Goal: Book appointment/travel/reservation

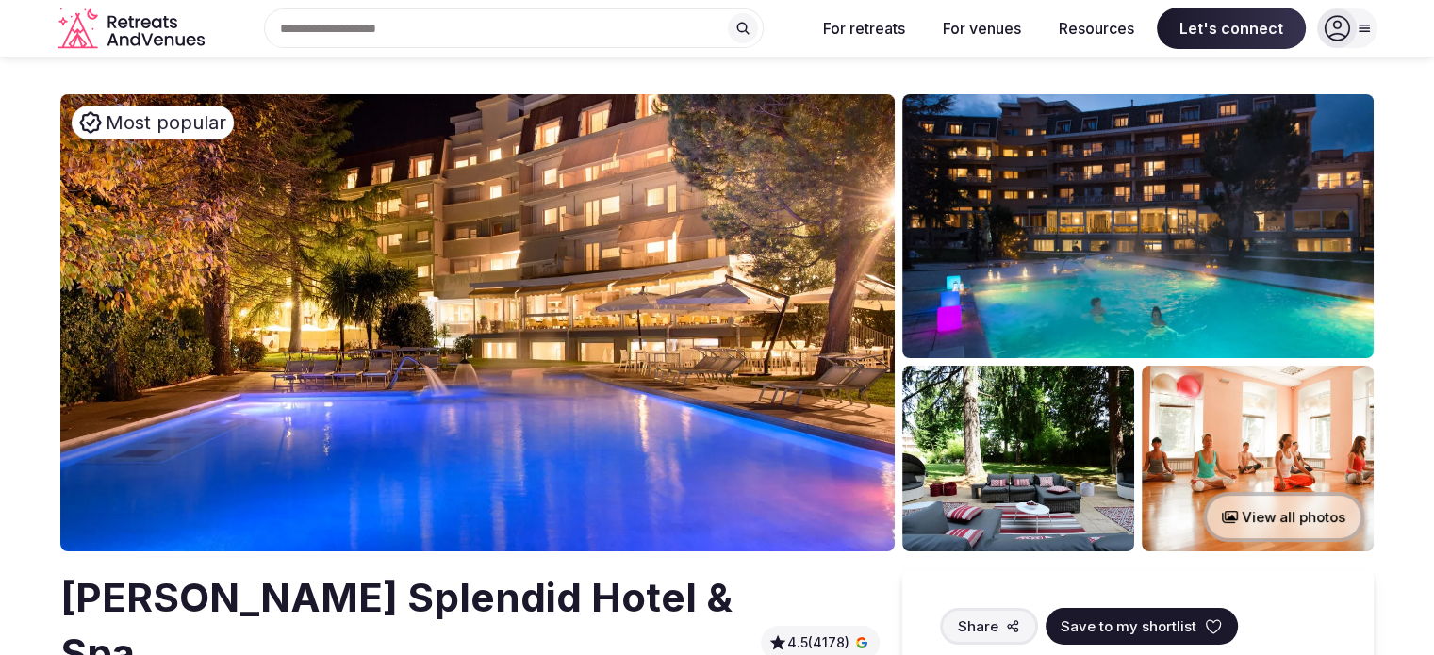
click at [715, 324] on img at bounding box center [477, 322] width 835 height 457
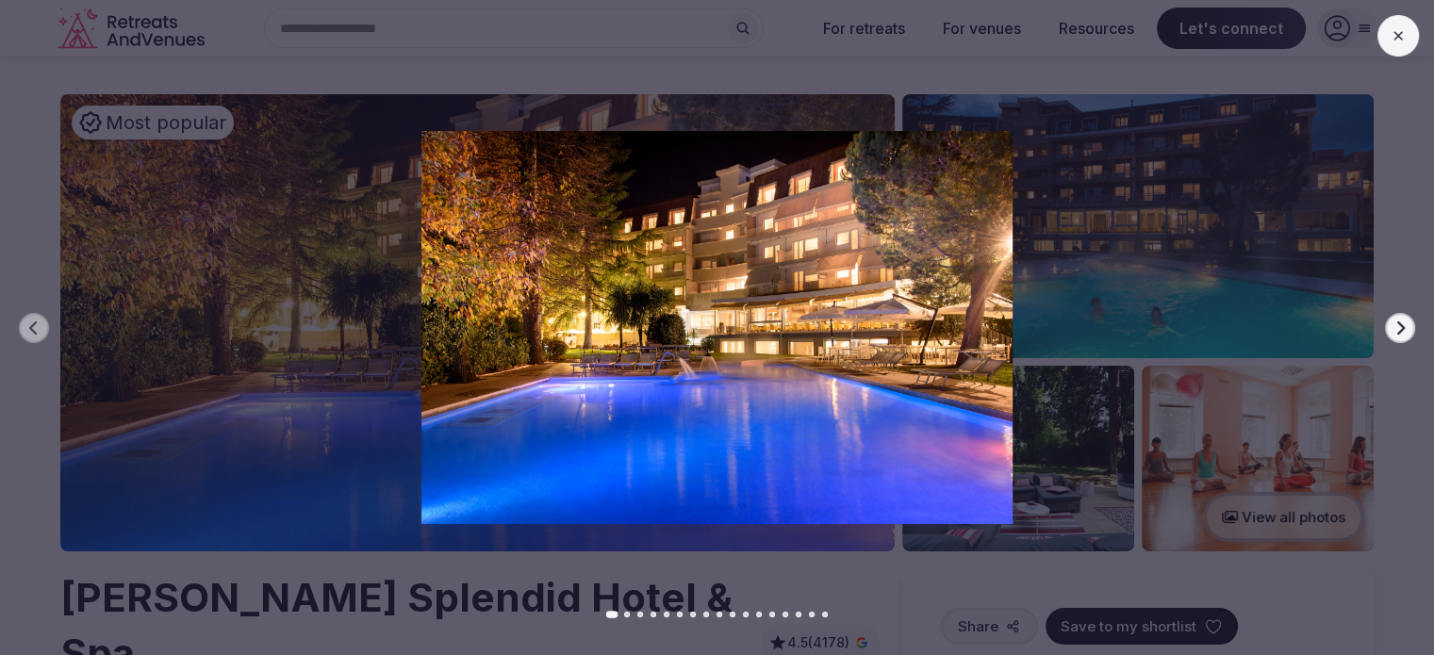
click at [1377, 339] on div at bounding box center [709, 327] width 1449 height 393
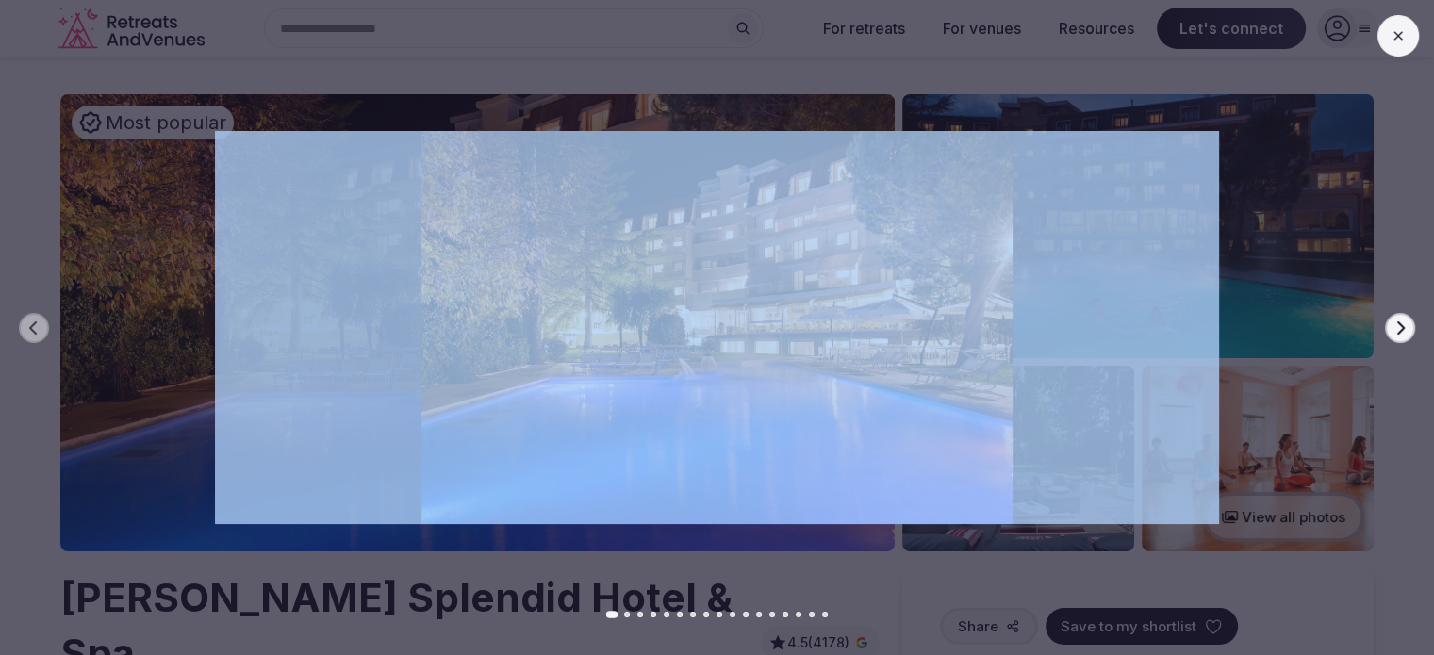
click at [1377, 339] on div at bounding box center [709, 327] width 1449 height 393
click at [1402, 322] on icon "button" at bounding box center [1400, 328] width 15 height 15
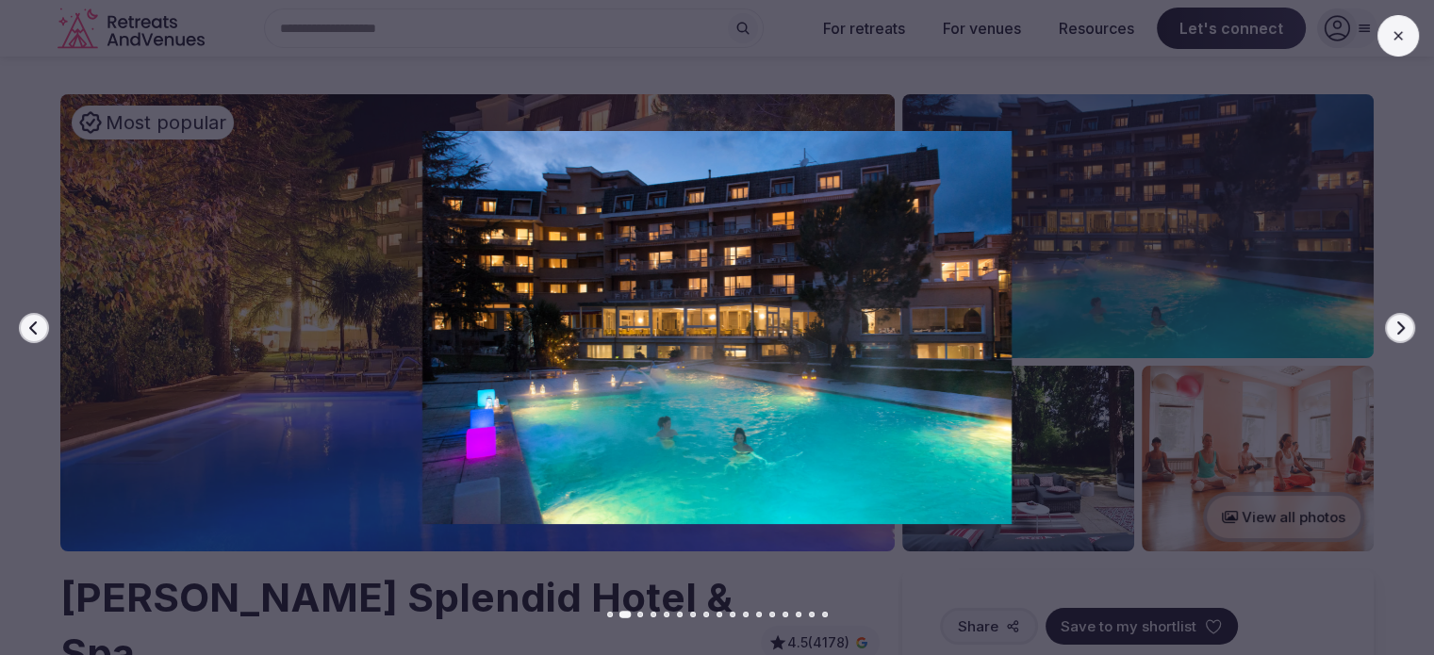
click at [1402, 322] on icon "button" at bounding box center [1400, 328] width 15 height 15
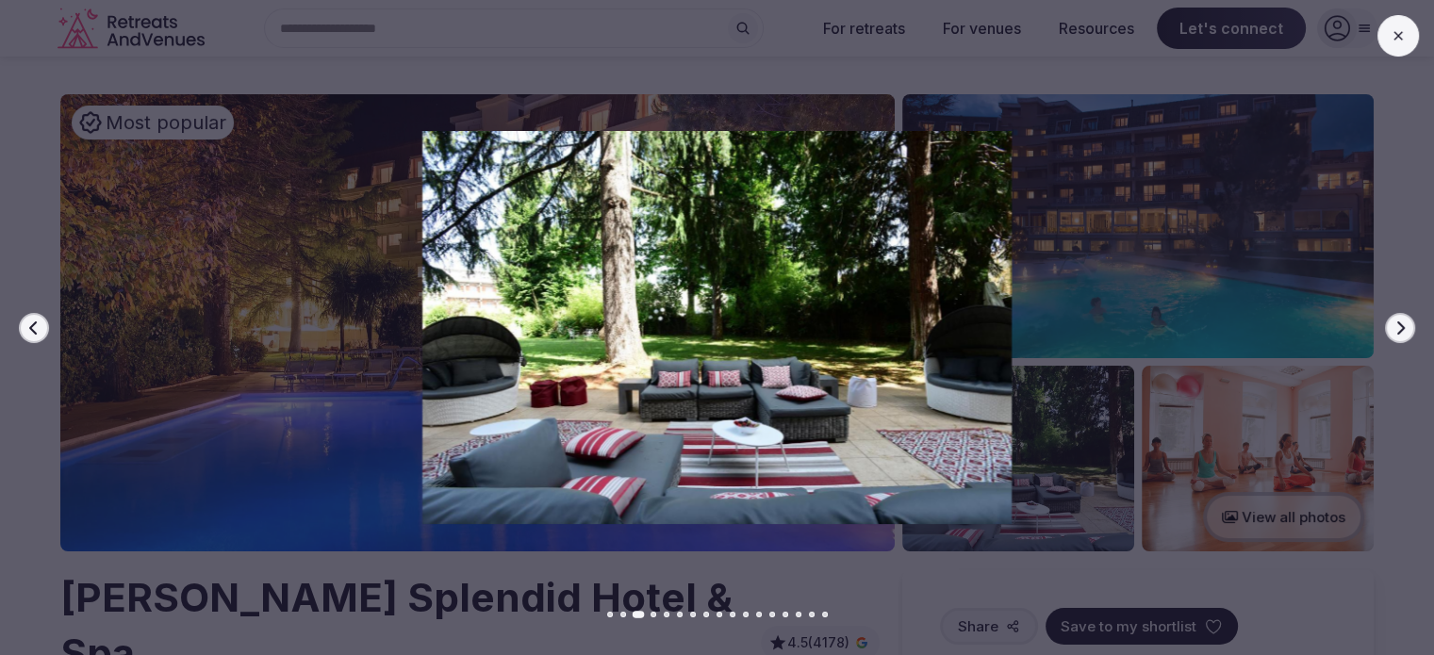
click at [1402, 322] on icon "button" at bounding box center [1400, 328] width 15 height 15
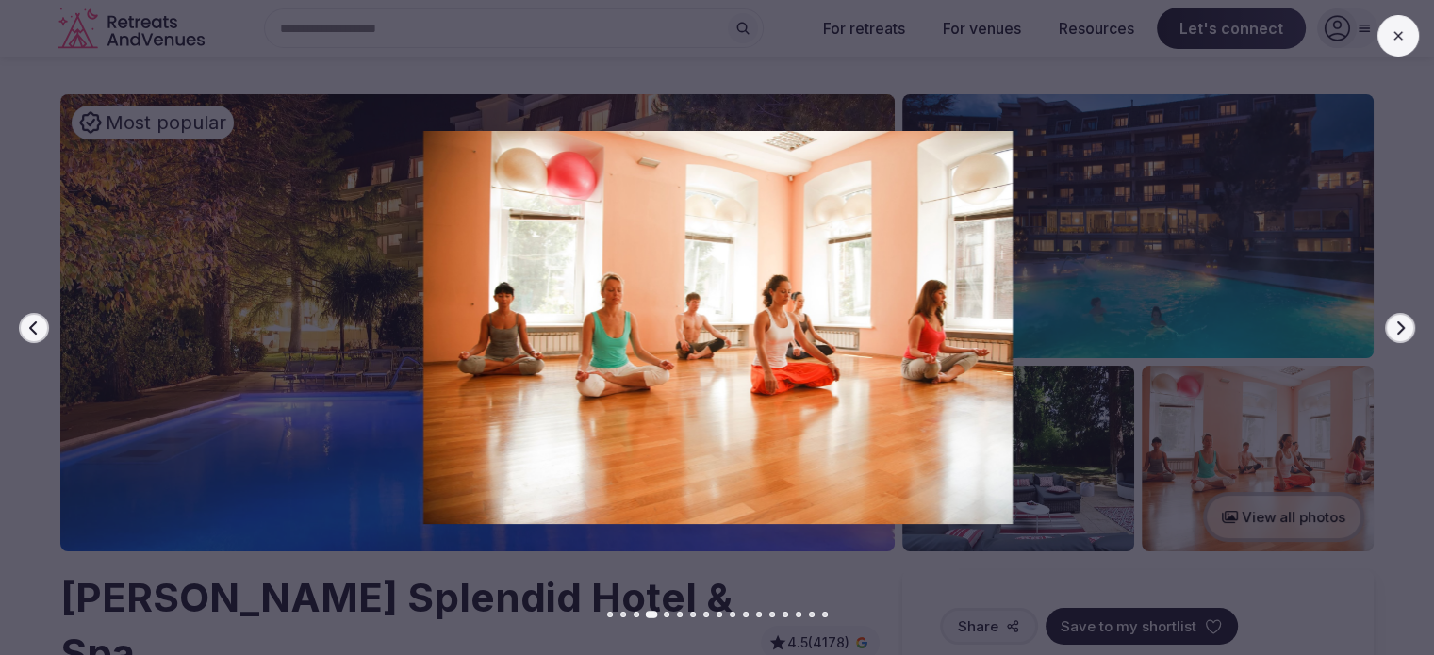
click at [1402, 322] on icon "button" at bounding box center [1400, 328] width 15 height 15
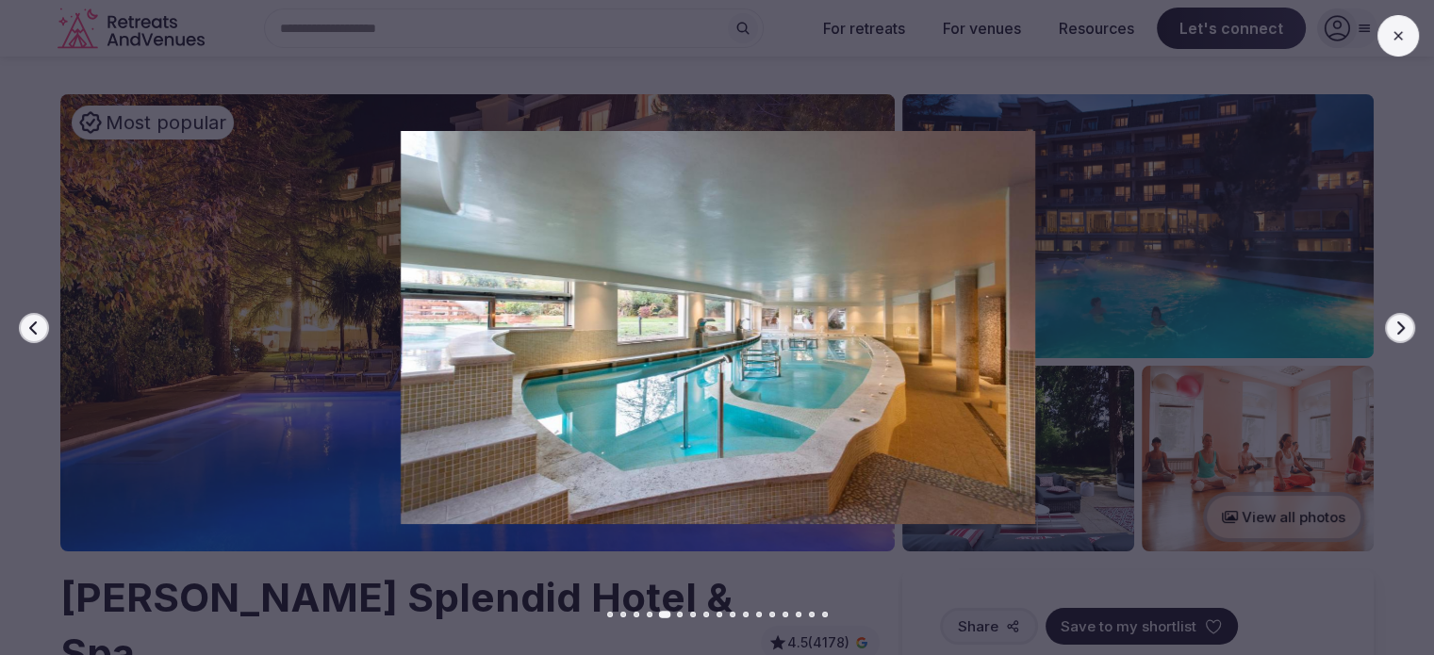
click at [1402, 322] on icon "button" at bounding box center [1400, 328] width 15 height 15
